Goal: Task Accomplishment & Management: Use online tool/utility

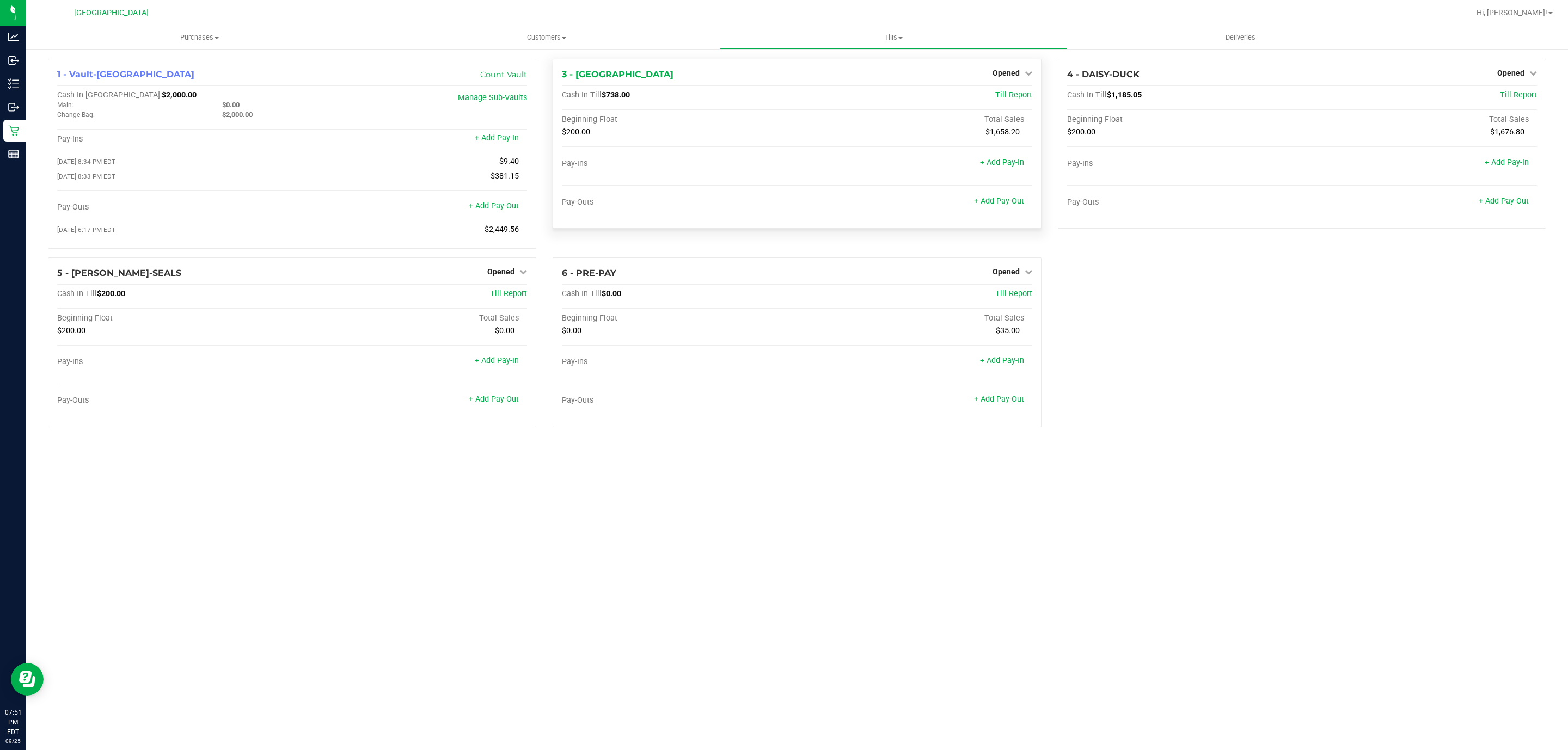
click at [998, 208] on div "Pay-Outs + Add Pay-Out" at bounding box center [797, 205] width 470 height 15
click at [998, 199] on link "+ Add Pay-Out" at bounding box center [998, 201] width 50 height 9
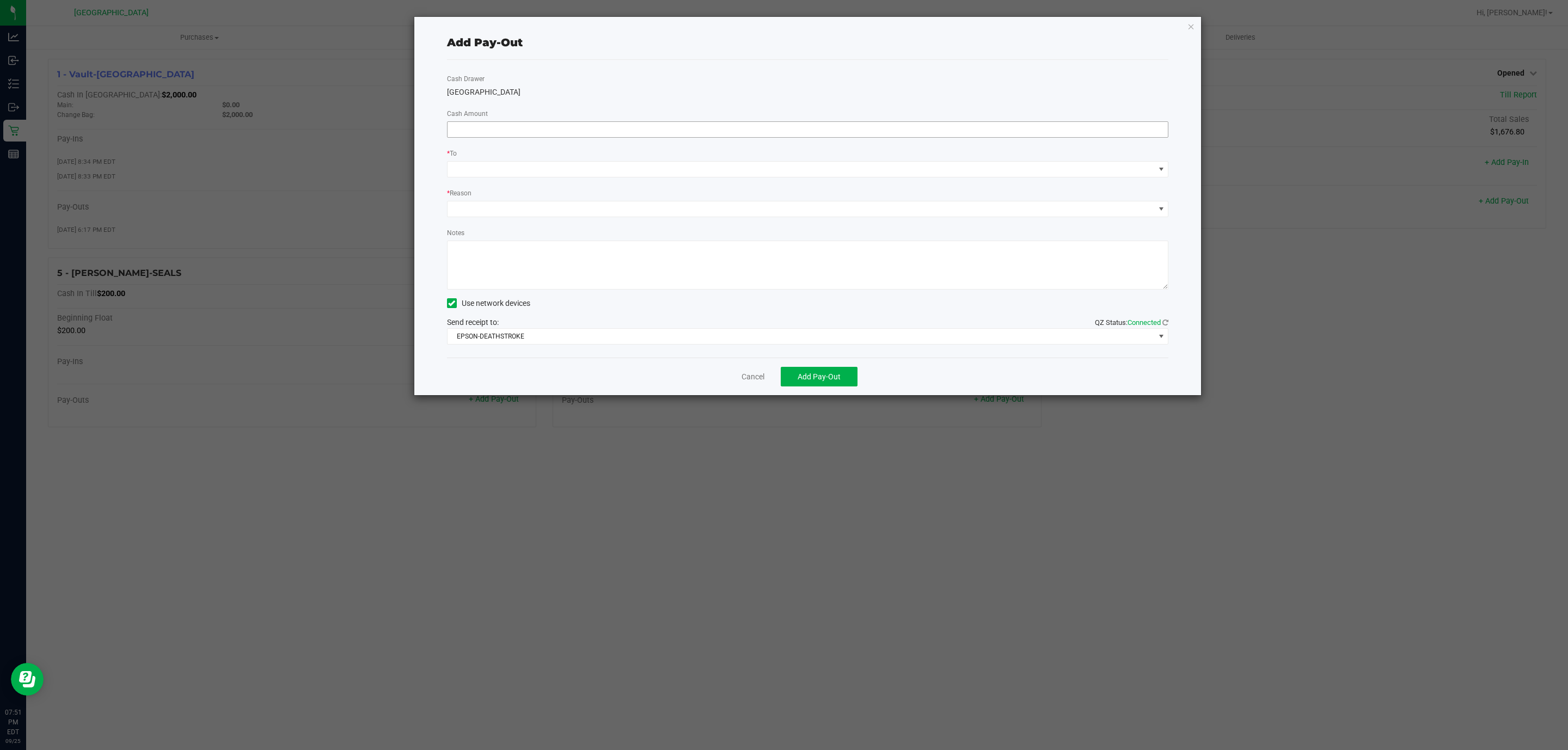
click at [820, 129] on input at bounding box center [807, 129] width 721 height 15
type input "$500.00"
click at [732, 173] on span at bounding box center [801, 169] width 707 height 15
click at [506, 238] on span "(Vault-Deerfield Beach)" at bounding box center [523, 240] width 99 height 9
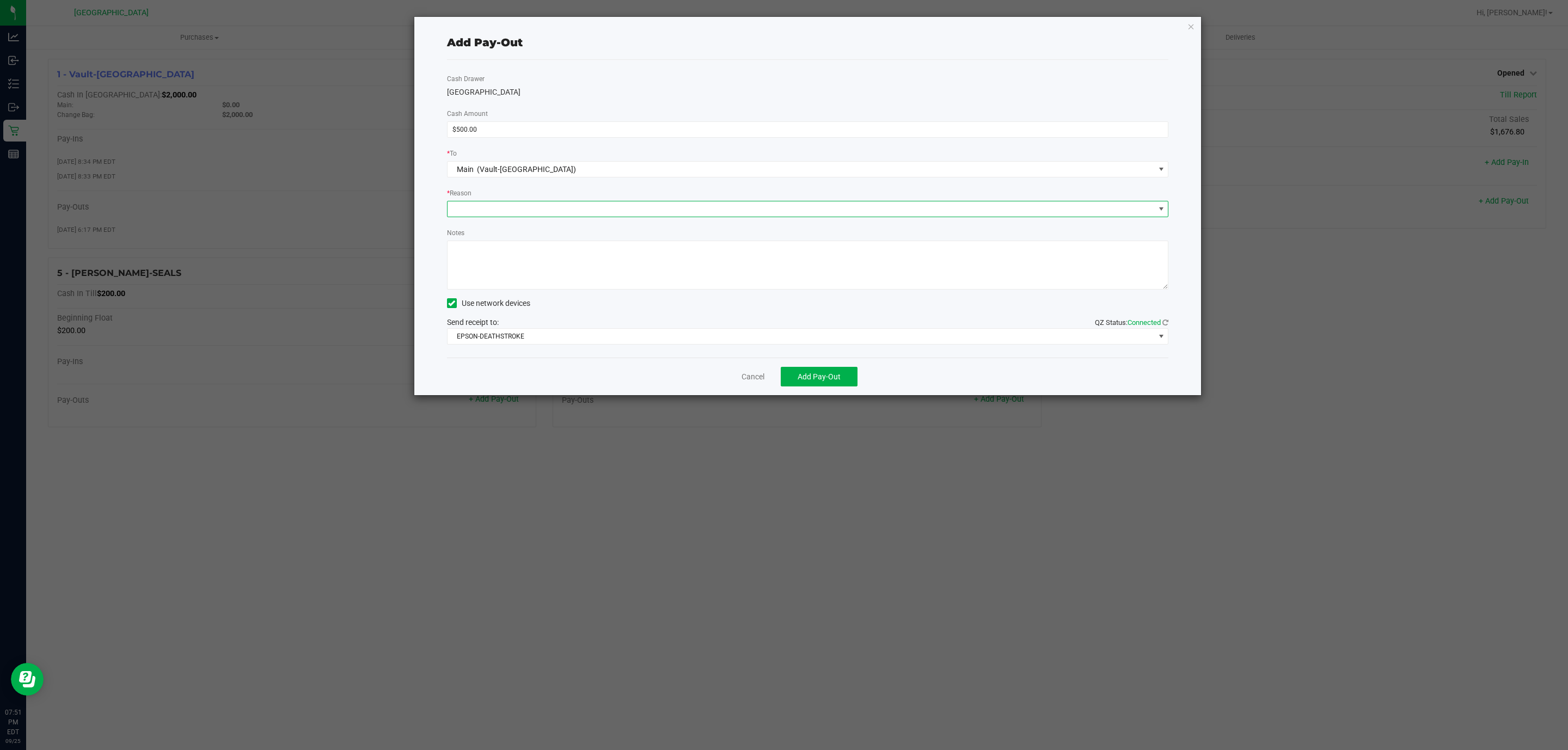
click at [502, 203] on span at bounding box center [801, 209] width 707 height 15
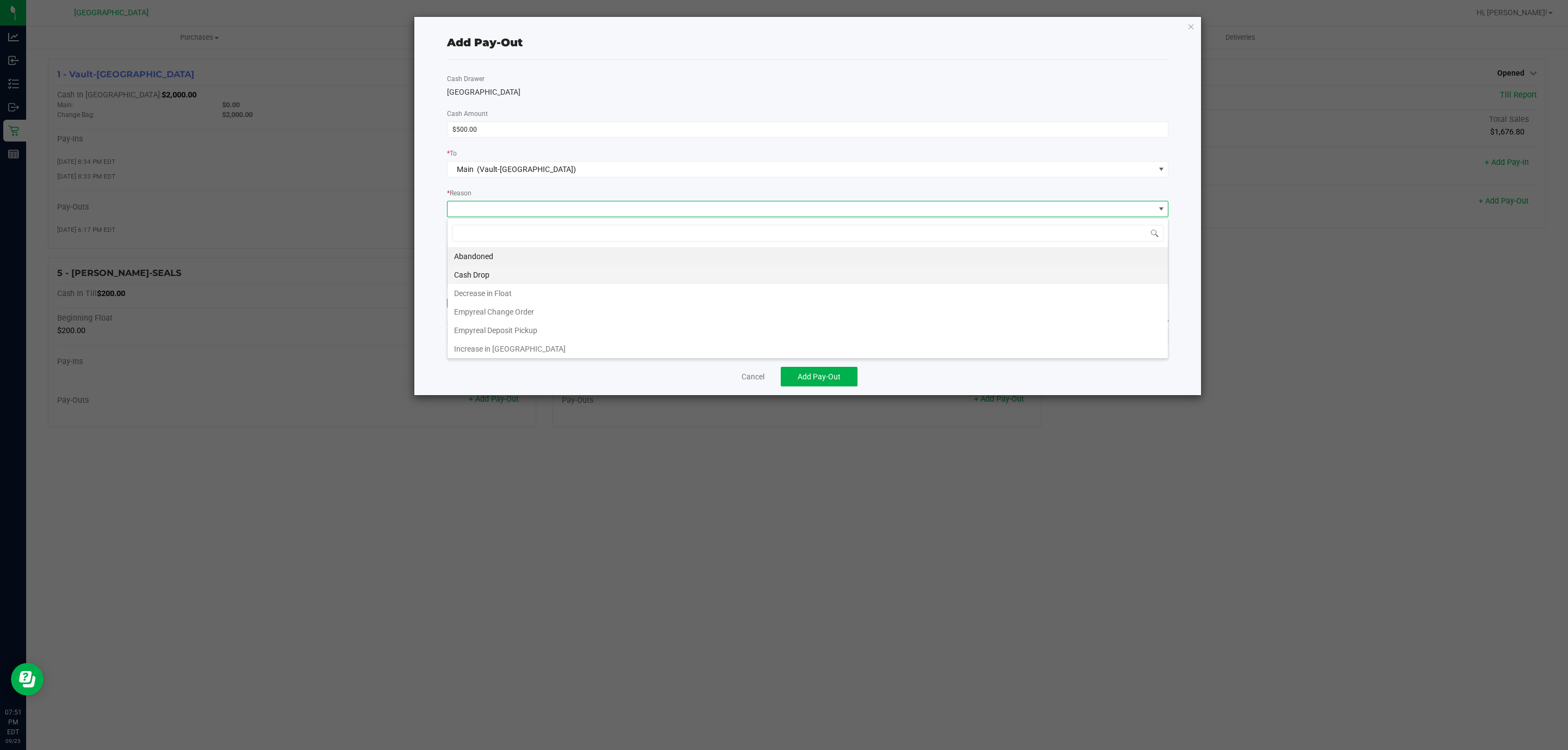
drag, startPoint x: 534, startPoint y: 294, endPoint x: 544, endPoint y: 276, distance: 20.6
click at [544, 276] on ul "Abandoned Cash Drop Decrease in Float Empyreal Change Order Empyreal Deposit Pi…" at bounding box center [807, 303] width 721 height 111
click at [544, 276] on li "Cash Drop" at bounding box center [807, 275] width 721 height 18
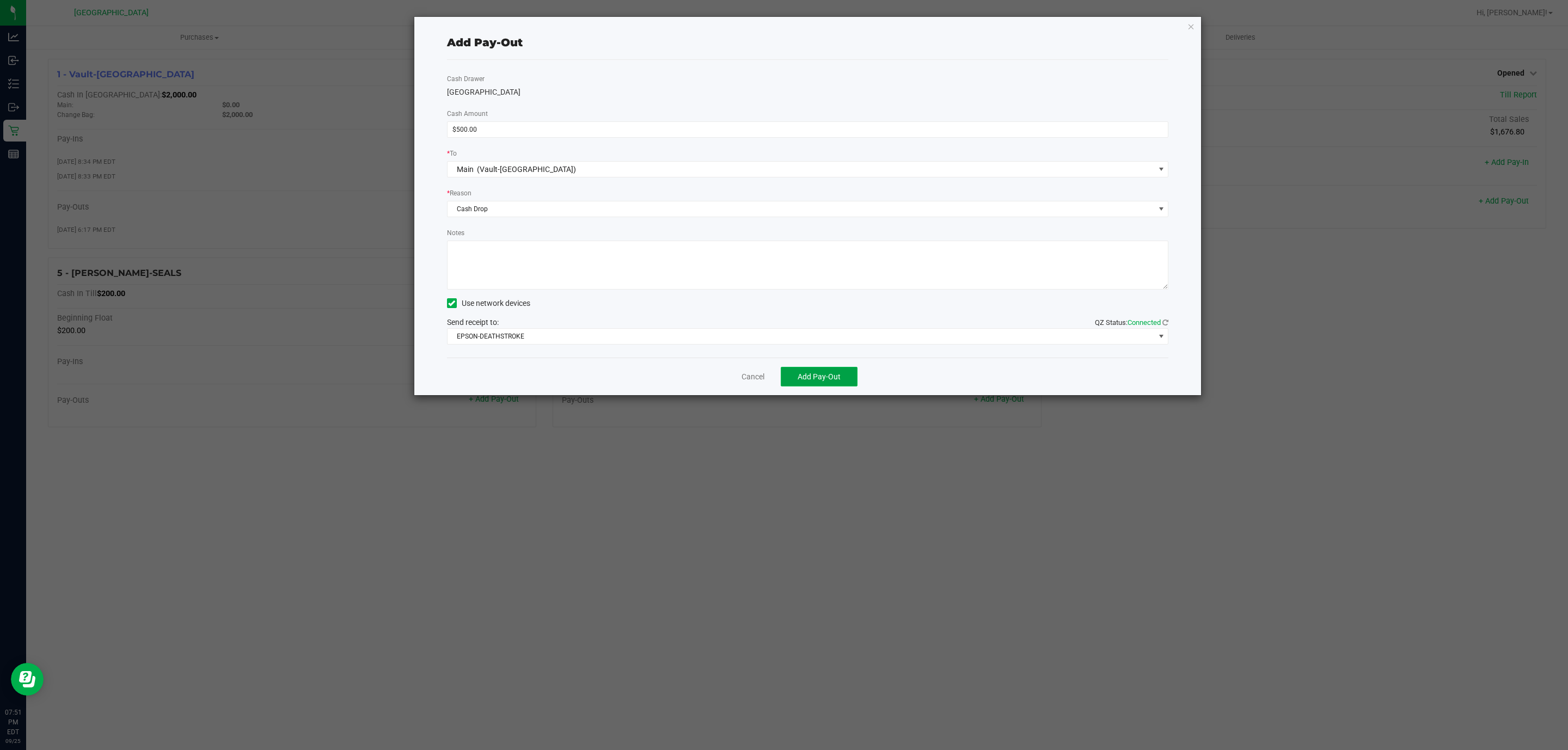
click at [807, 373] on span "Add Pay-Out" at bounding box center [819, 377] width 43 height 9
click at [740, 392] on div "Dismiss Reprint Receipt" at bounding box center [807, 376] width 722 height 38
click at [740, 385] on div "Dismiss Reprint Receipt" at bounding box center [807, 376] width 722 height 38
click at [740, 379] on link "Dismiss" at bounding box center [749, 377] width 26 height 12
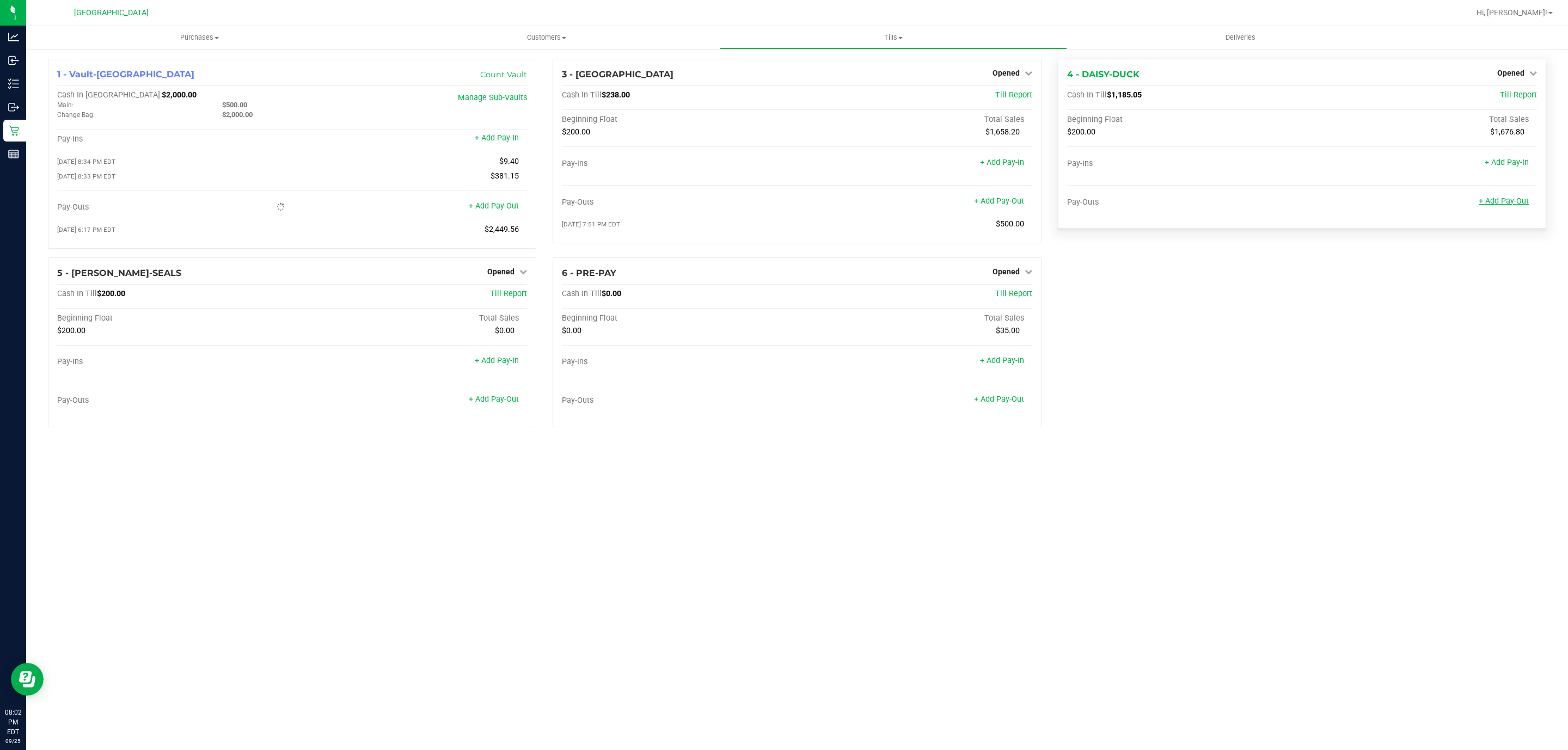
click at [1513, 205] on link "+ Add Pay-Out" at bounding box center [1503, 201] width 50 height 9
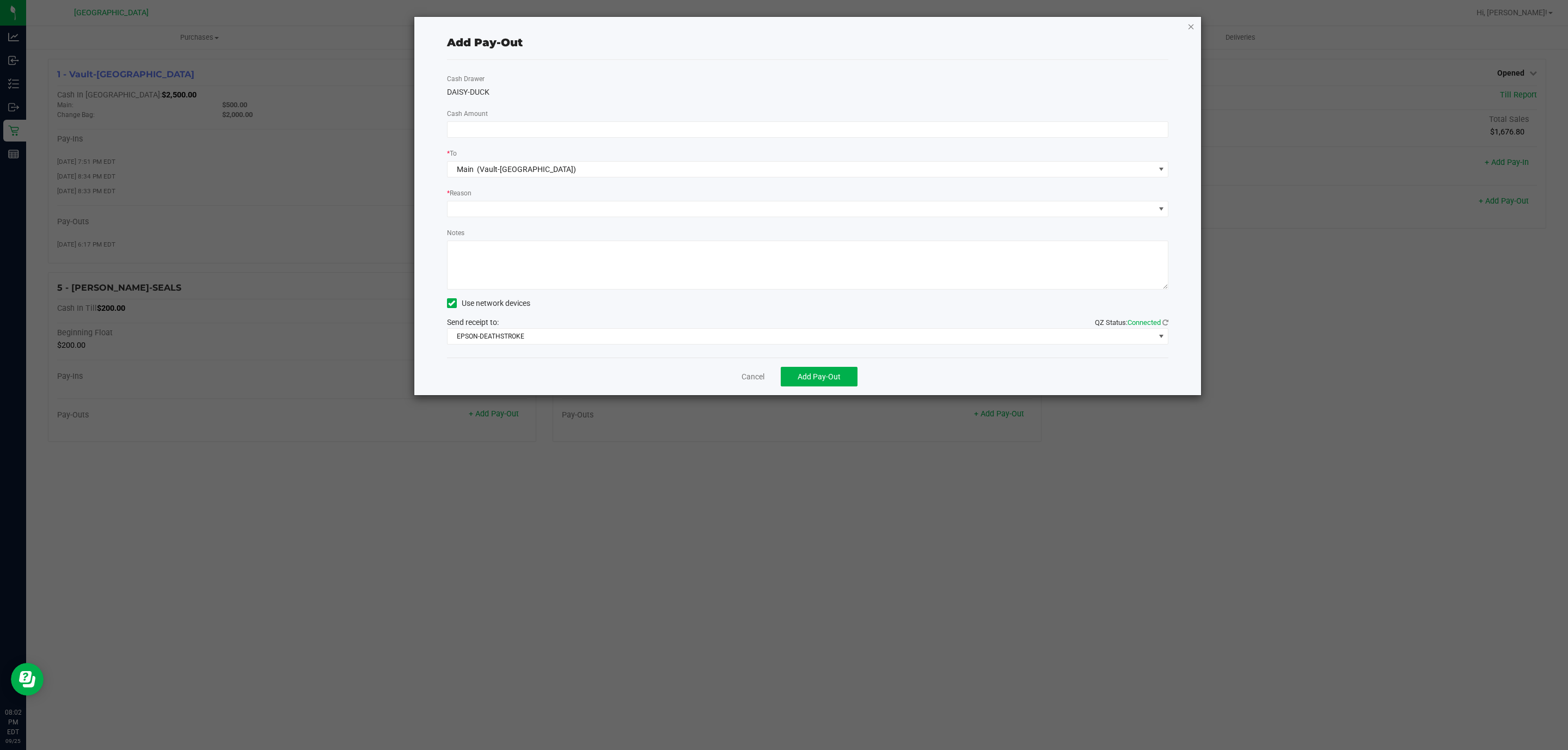
click at [1190, 23] on icon "button" at bounding box center [1191, 26] width 7 height 13
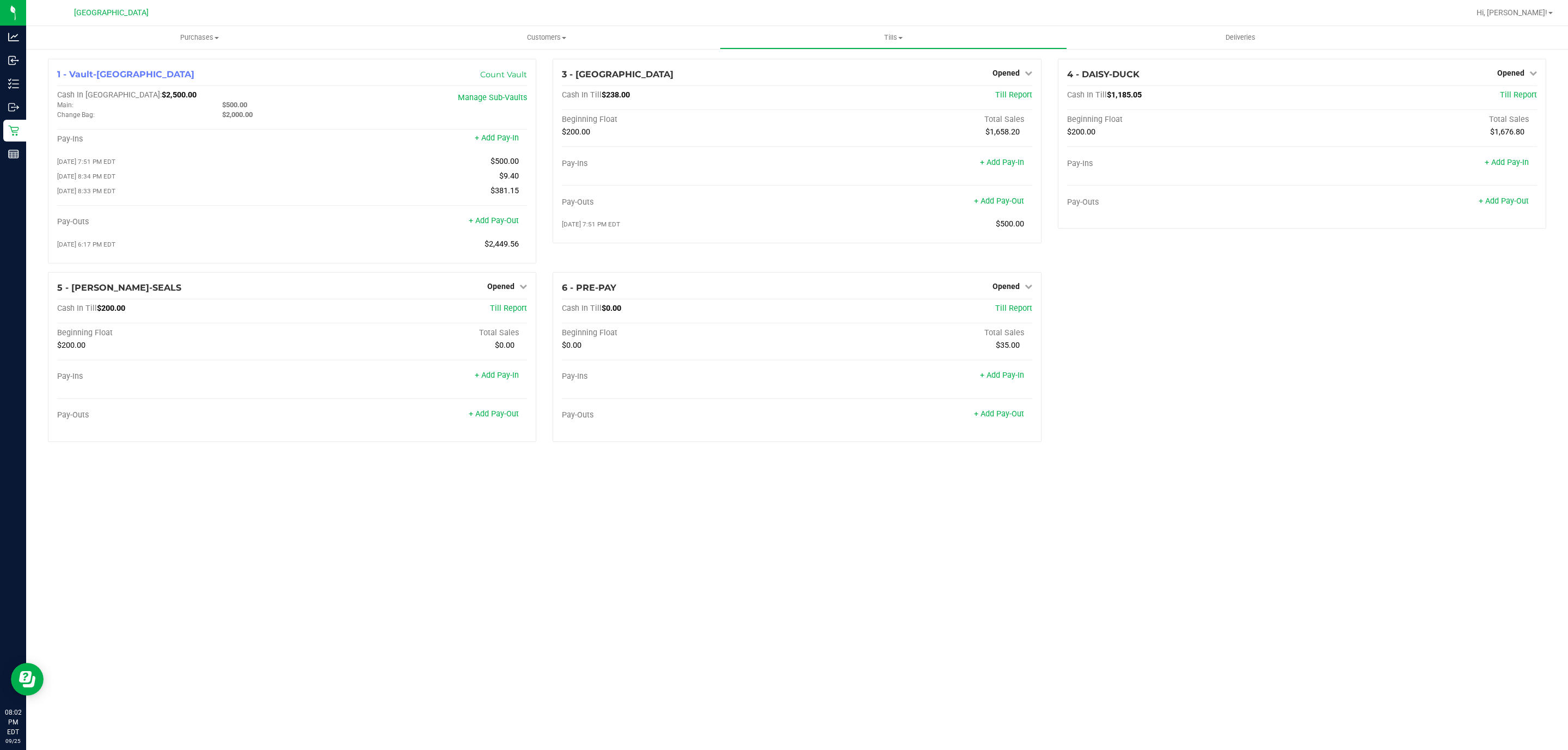
click at [1376, 481] on div "Purchases Summary of purchases Fulfillment All purchases Customers All customer…" at bounding box center [796, 388] width 1541 height 724
click at [1497, 198] on link "+ Add Pay-Out" at bounding box center [1503, 201] width 50 height 9
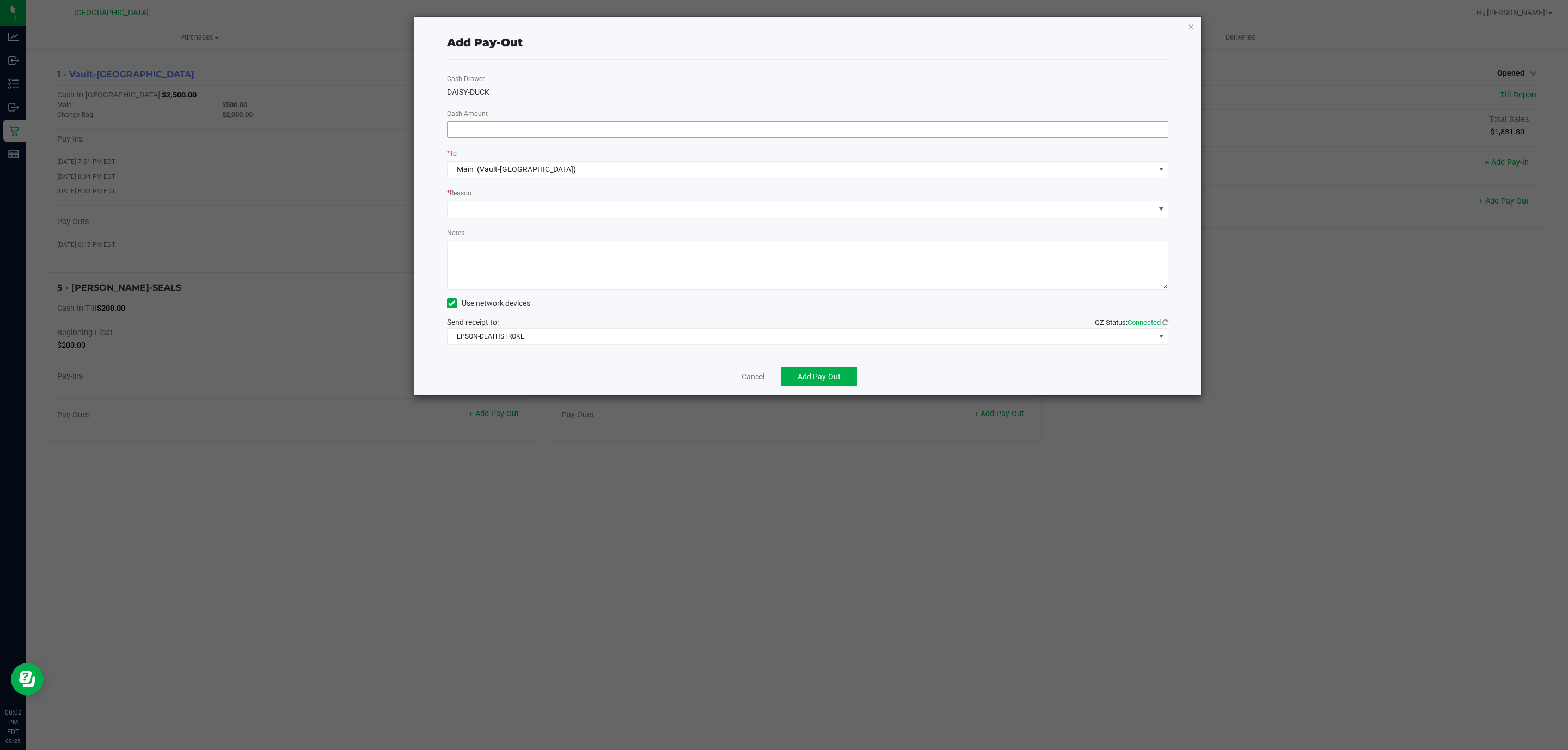
click at [889, 124] on input at bounding box center [807, 129] width 721 height 15
type input "$962.00"
click at [777, 222] on div "Cash Drawer DAISY-DUCK Cash Amount $962.00 * To Main (Vault-[GEOGRAPHIC_DATA]) …" at bounding box center [807, 208] width 722 height 298
click at [777, 208] on span at bounding box center [801, 209] width 707 height 15
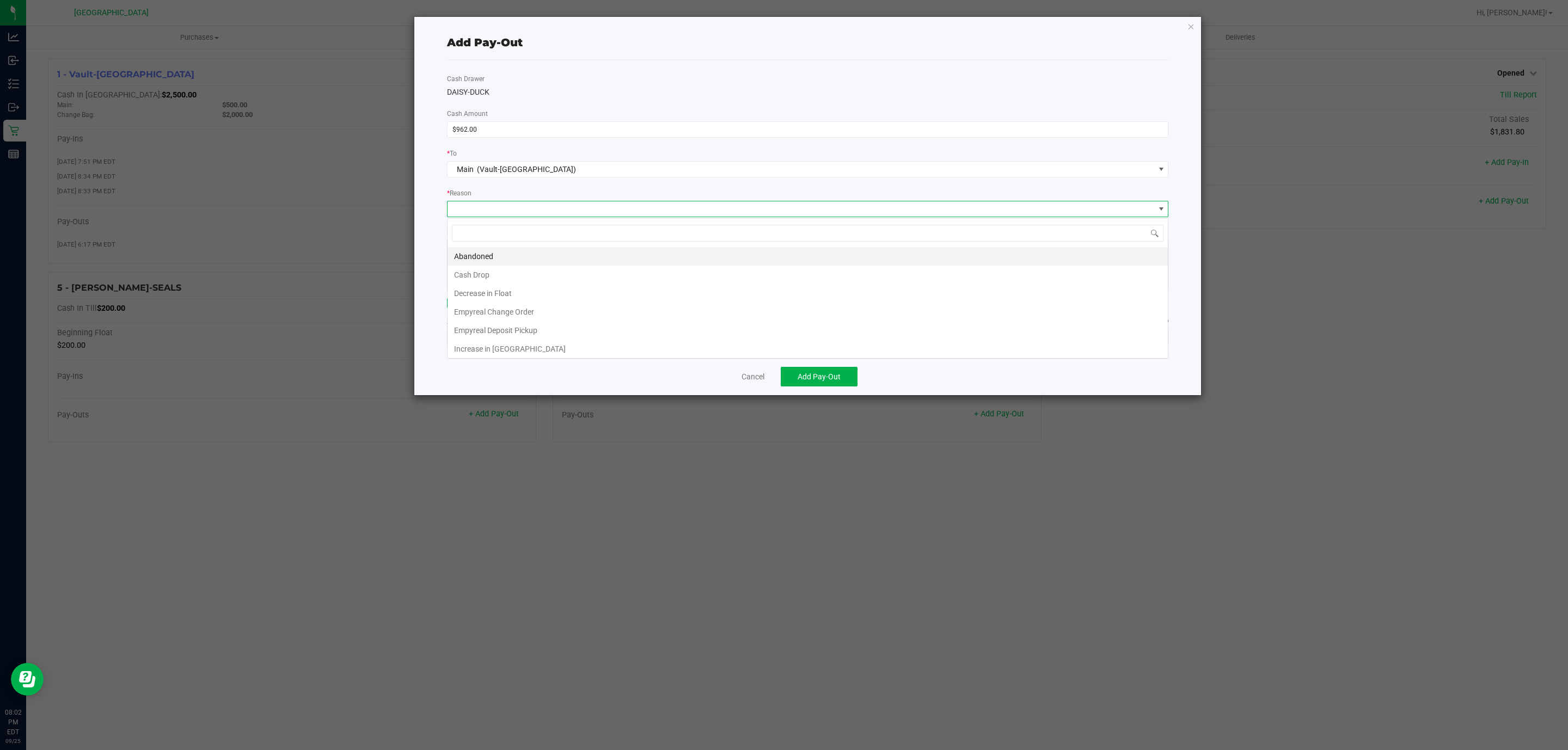
scroll to position [16, 721]
click at [515, 280] on li "Cash Drop" at bounding box center [807, 275] width 721 height 18
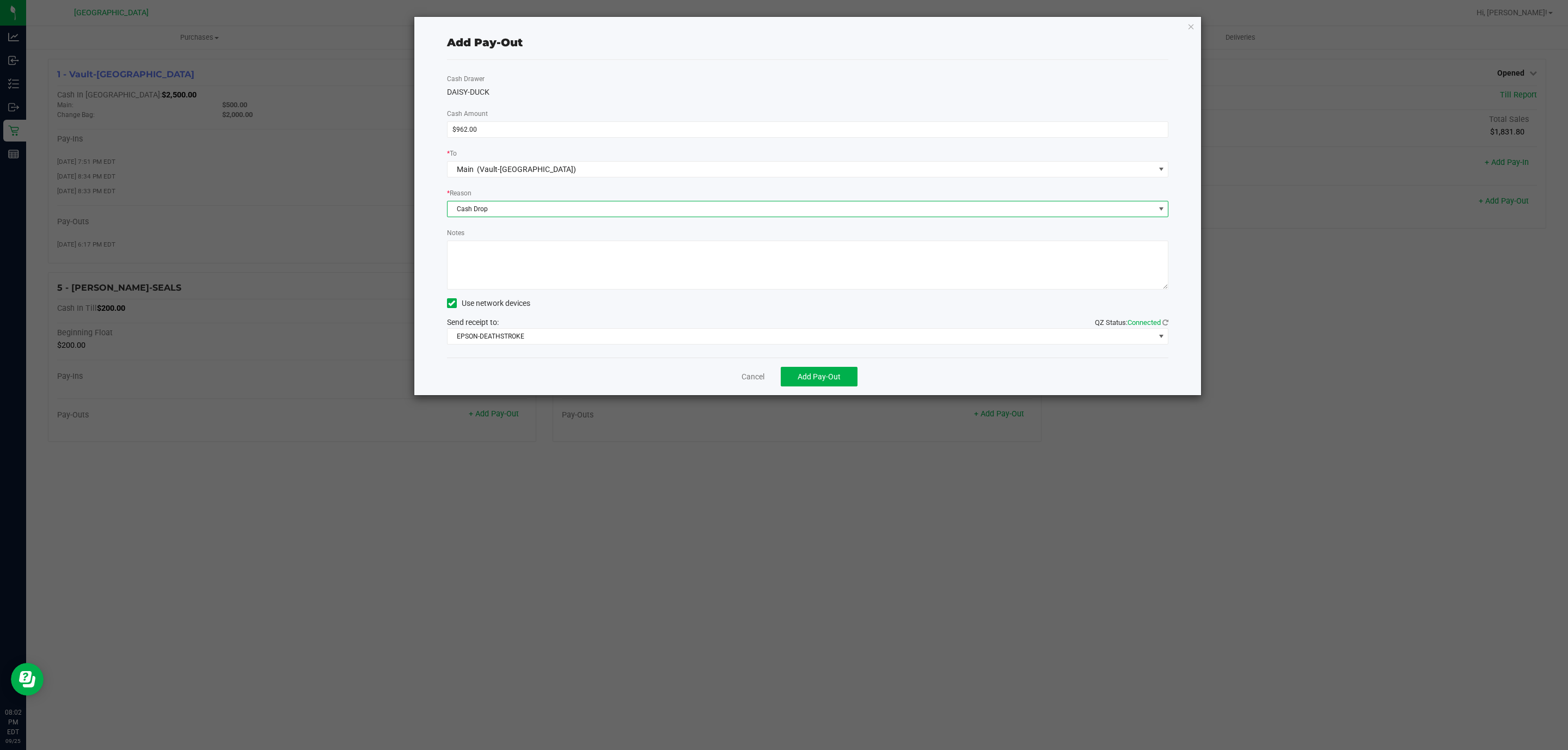
click at [679, 269] on textarea "Notes" at bounding box center [807, 264] width 722 height 49
click at [804, 375] on span "Add Pay-Out" at bounding box center [819, 377] width 43 height 9
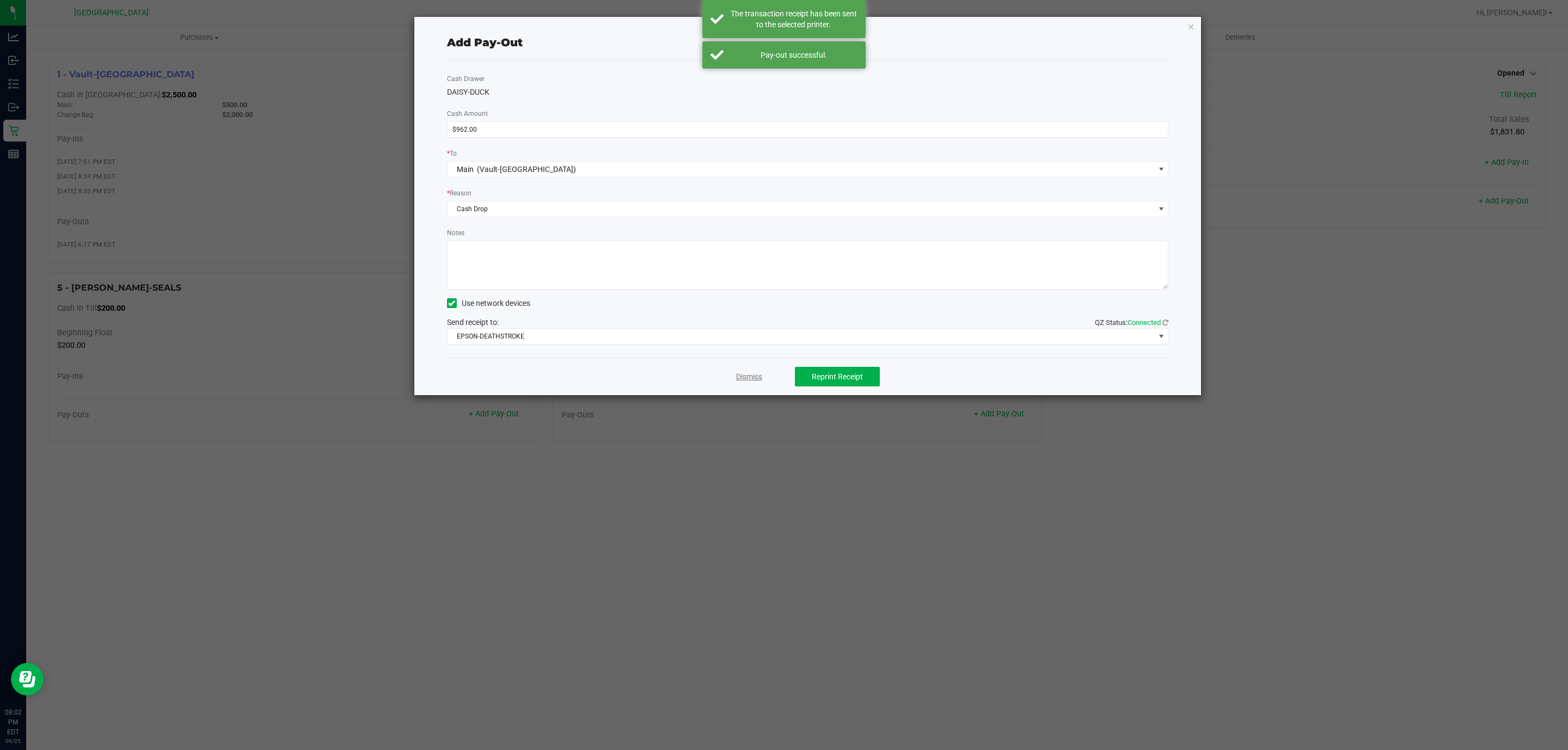
drag, startPoint x: 763, startPoint y: 383, endPoint x: 753, endPoint y: 383, distance: 10.0
click at [762, 383] on div "Dismiss Reprint Receipt" at bounding box center [807, 376] width 722 height 38
click at [753, 383] on link "Dismiss" at bounding box center [749, 377] width 26 height 12
